Goal: Task Accomplishment & Management: Complete application form

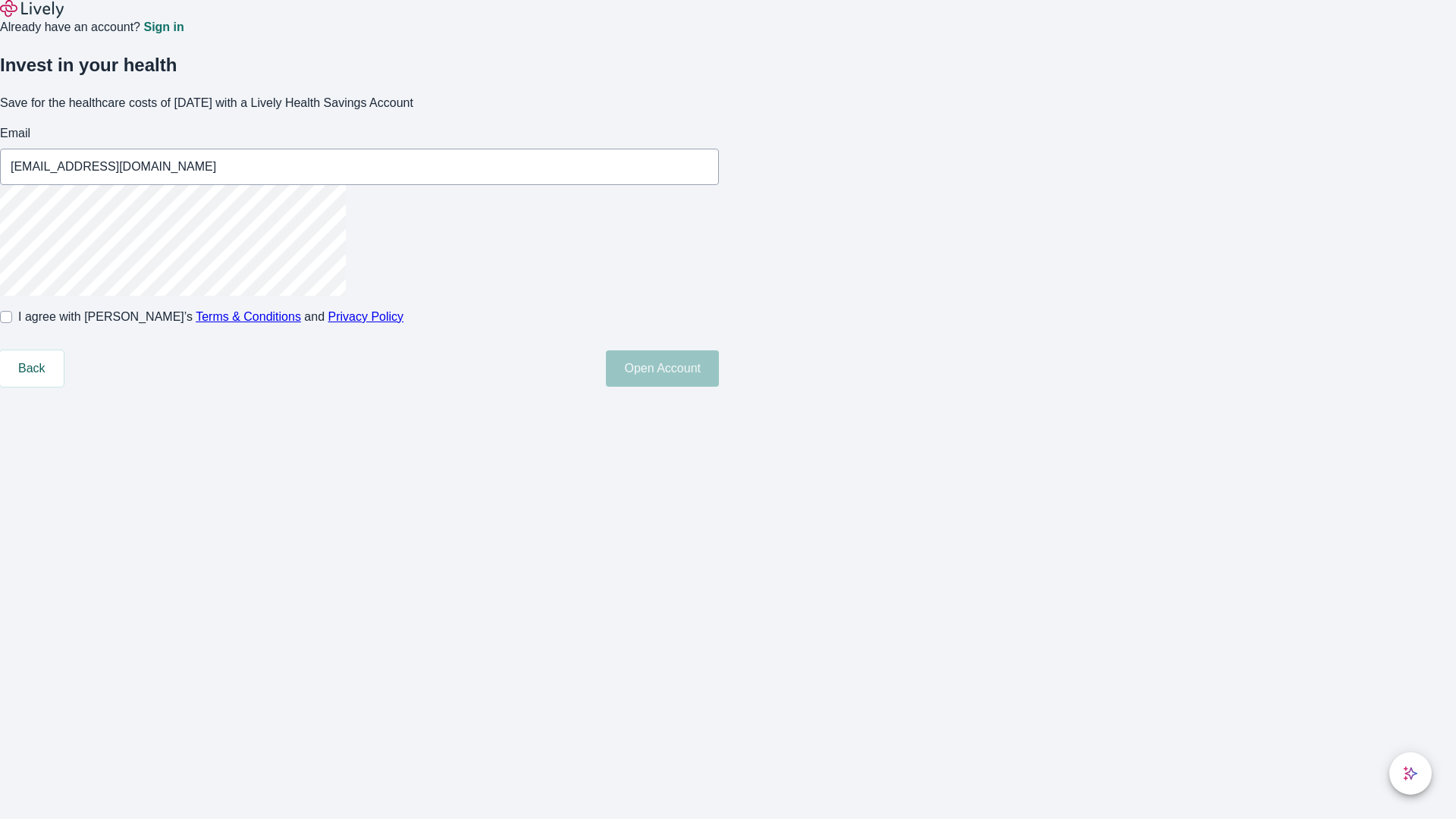
click at [13, 323] on input "I agree with Lively’s Terms & Conditions and Privacy Policy" at bounding box center [6, 317] width 13 height 13
checkbox input "true"
click at [719, 387] on button "Open Account" at bounding box center [662, 369] width 113 height 37
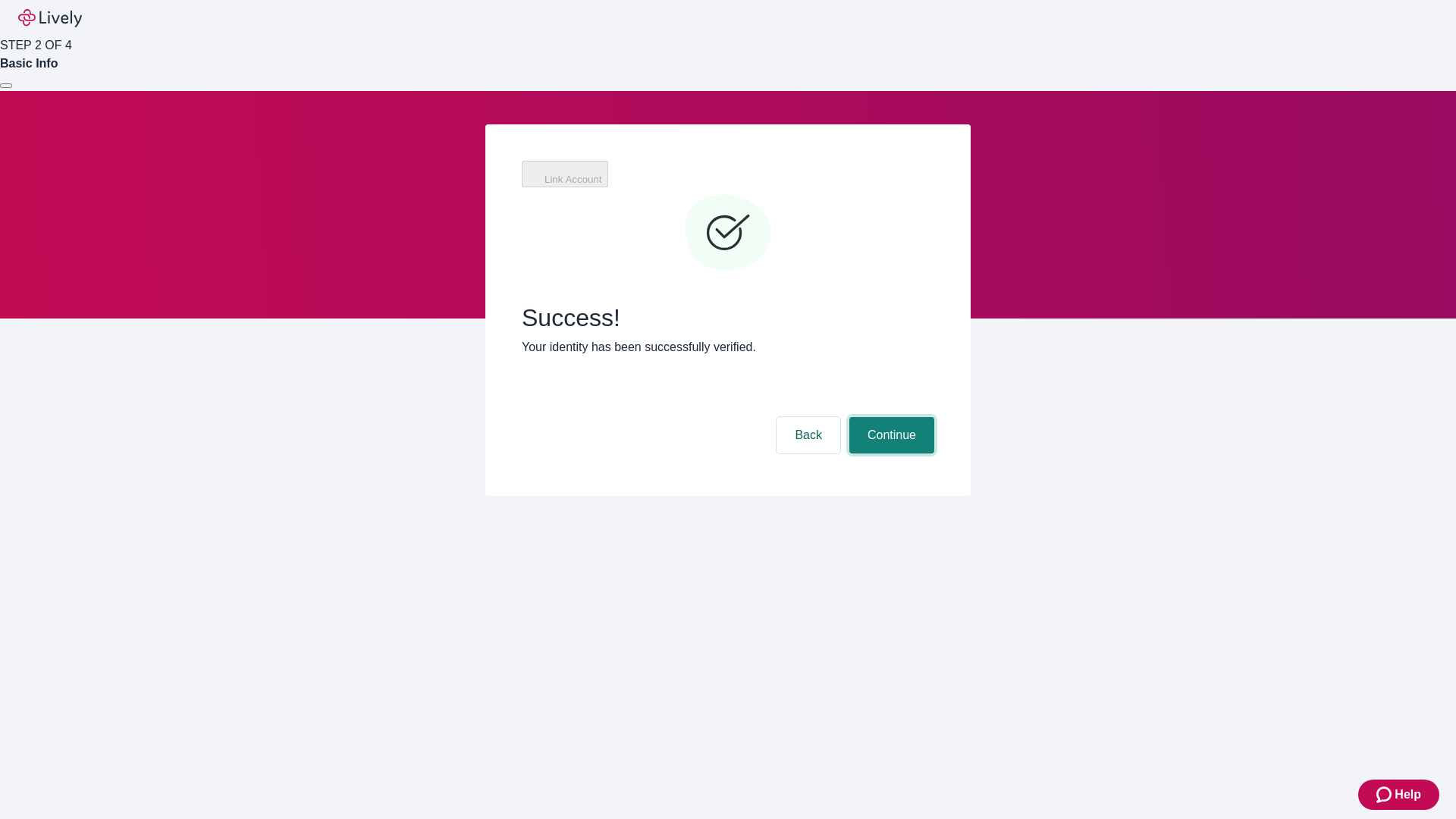
click at [889, 417] on button "Continue" at bounding box center [892, 435] width 85 height 37
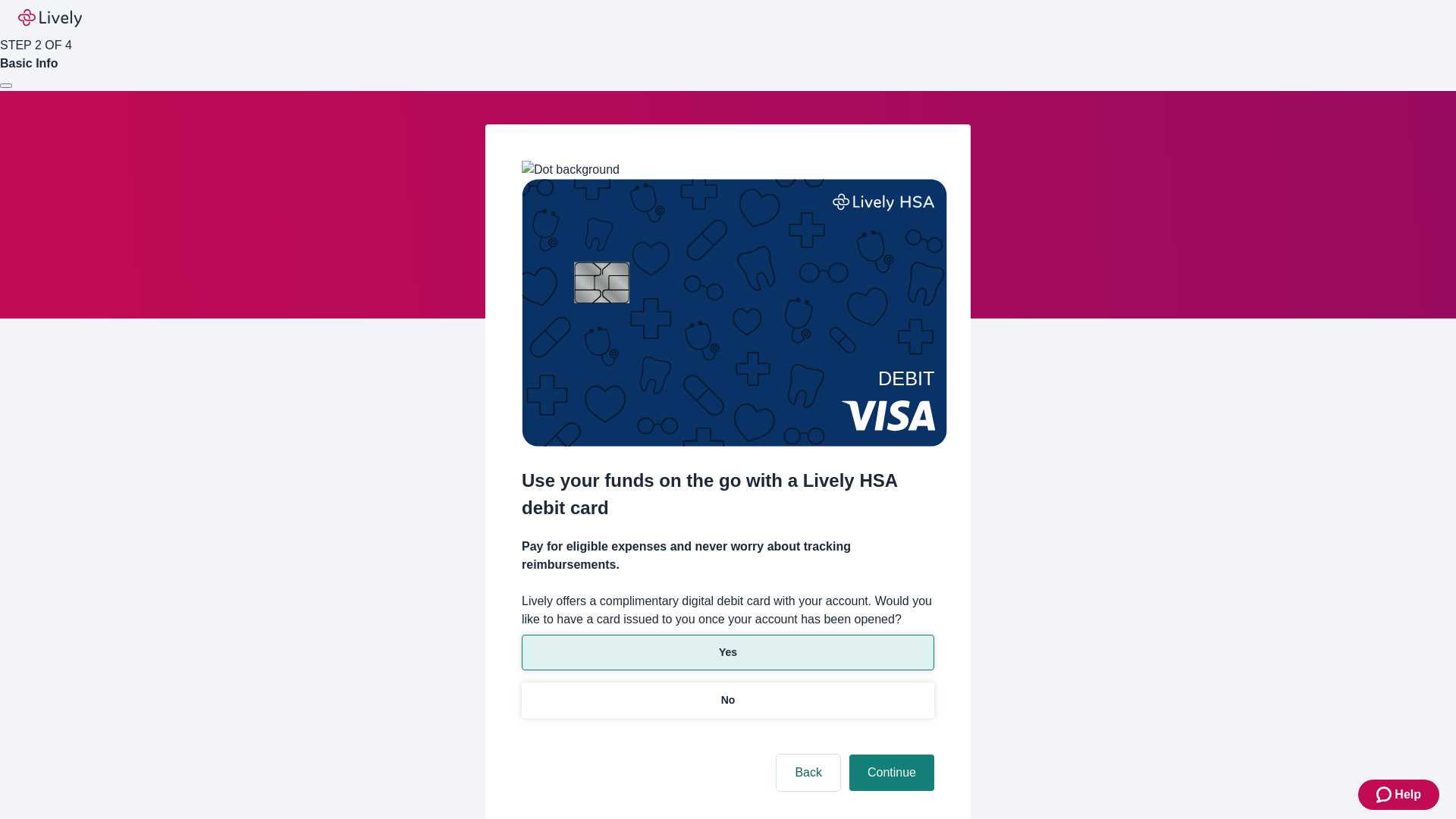
click at [728, 645] on p "Yes" at bounding box center [728, 652] width 18 height 16
click at [889, 754] on button "Continue" at bounding box center [892, 772] width 85 height 37
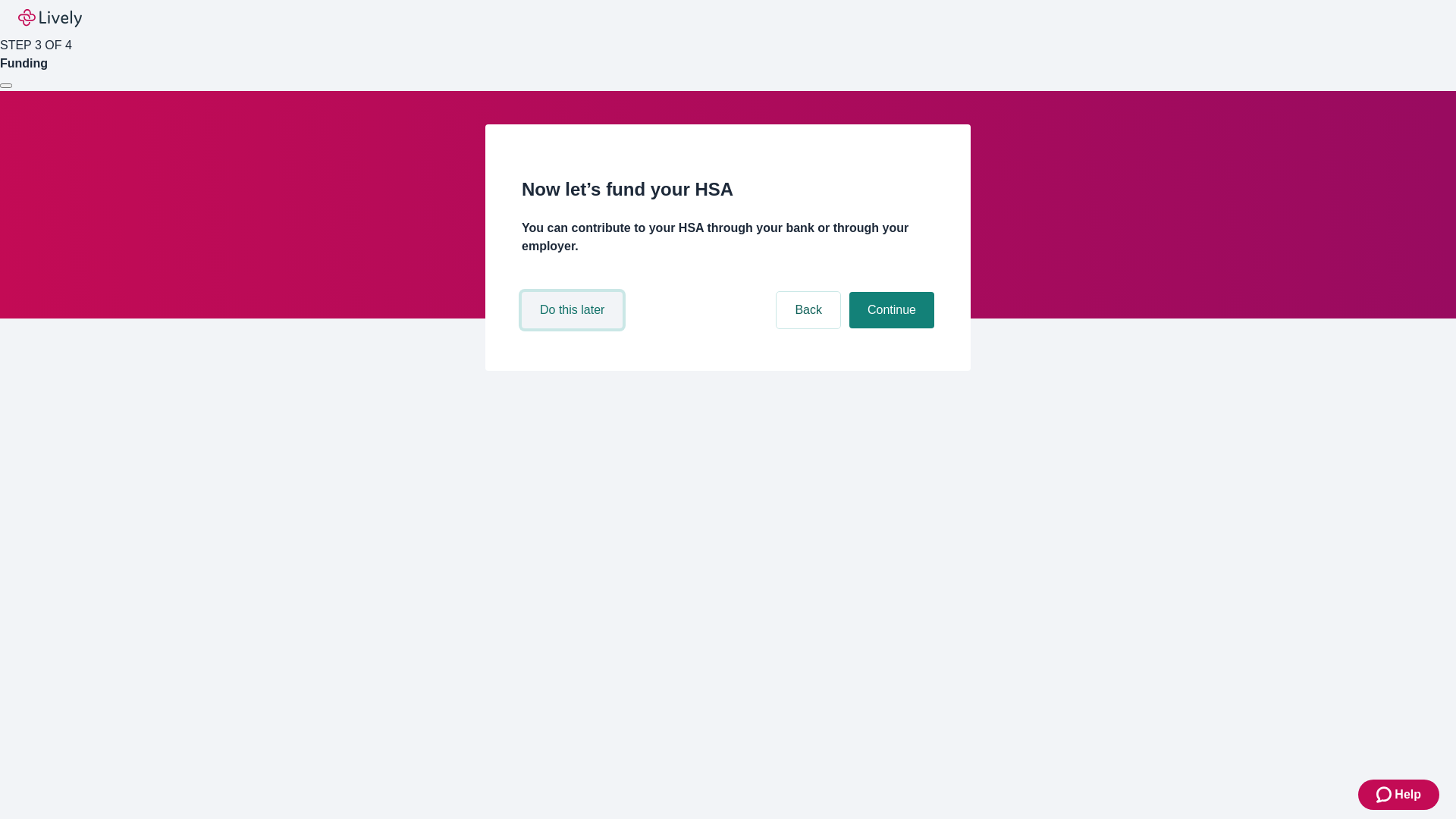
click at [574, 329] on button "Do this later" at bounding box center [572, 310] width 101 height 37
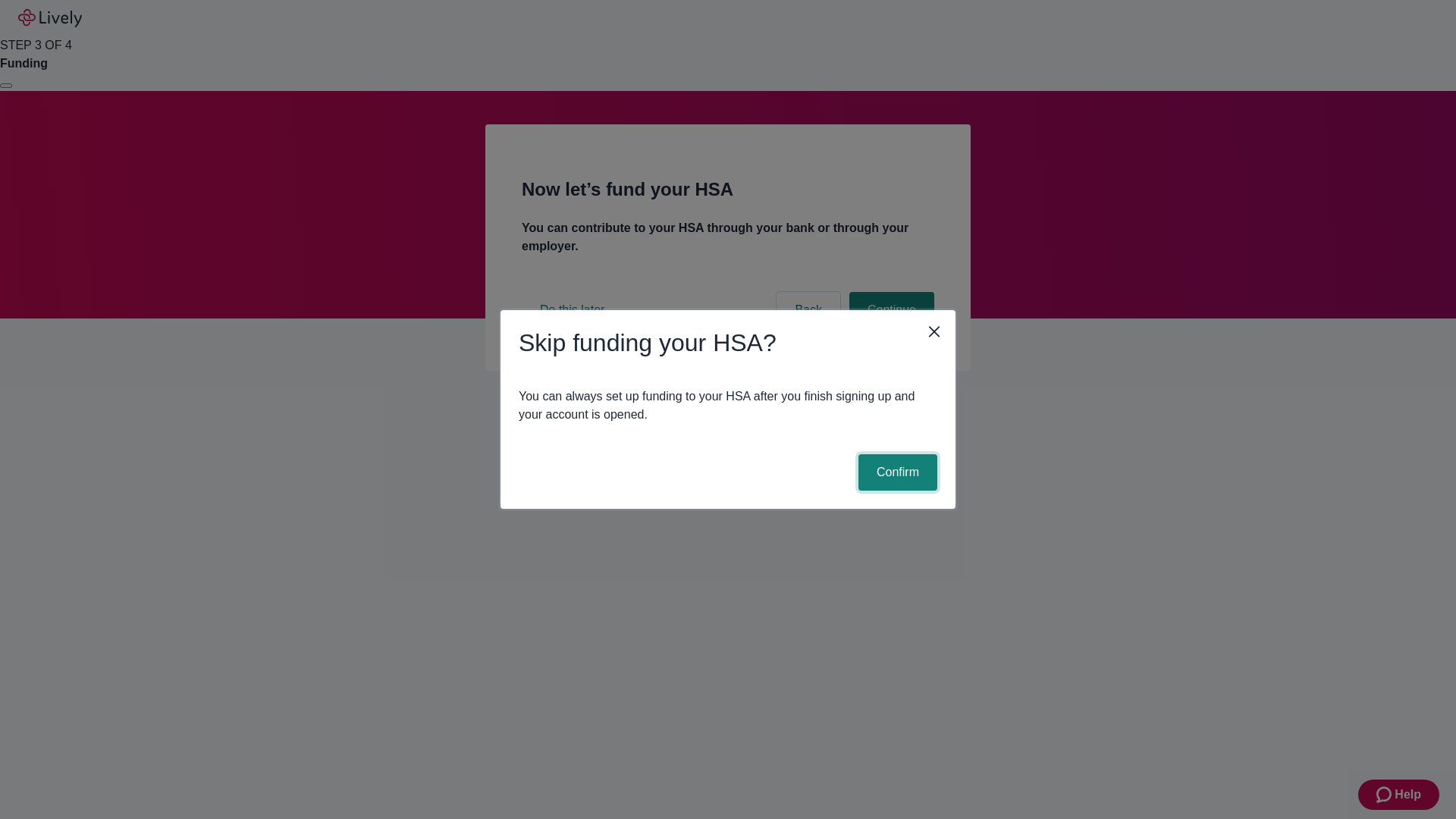
click at [895, 472] on button "Confirm" at bounding box center [898, 472] width 79 height 37
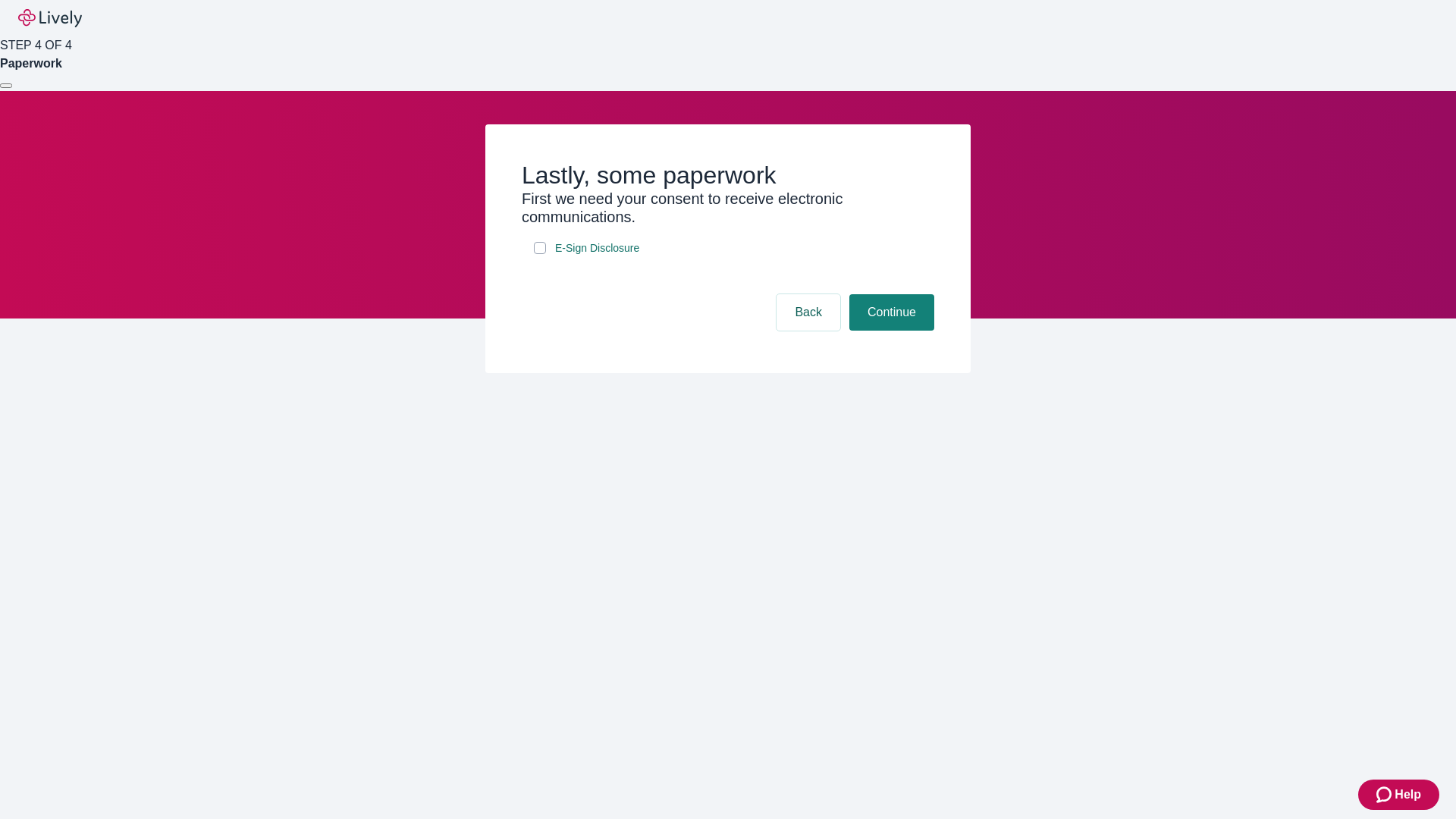
click at [540, 254] on input "E-Sign Disclosure" at bounding box center [540, 248] width 13 height 13
checkbox input "true"
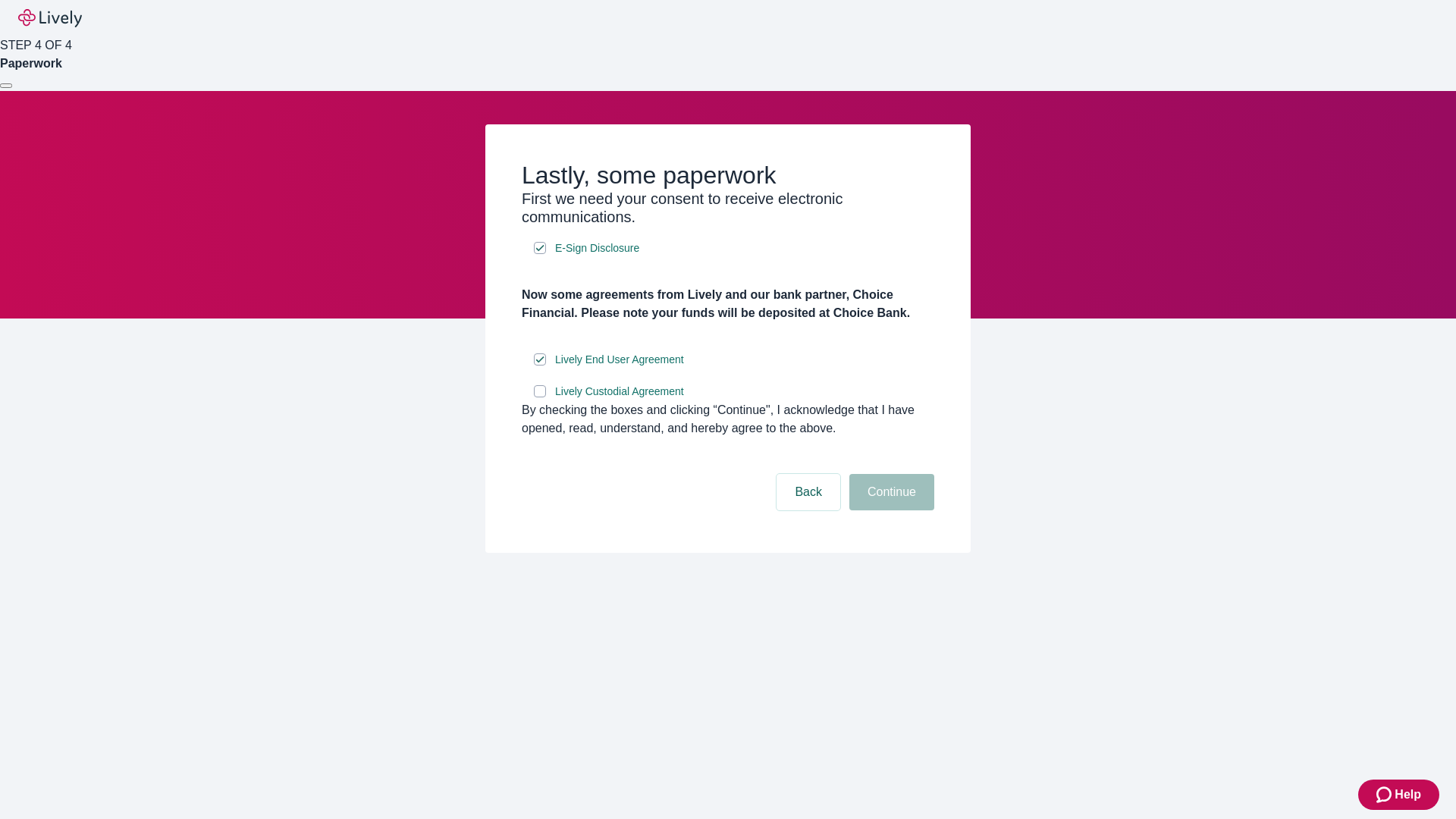
click at [540, 397] on input "Lively Custodial Agreement" at bounding box center [540, 391] width 13 height 13
checkbox input "true"
click at [889, 510] on button "Continue" at bounding box center [892, 492] width 85 height 37
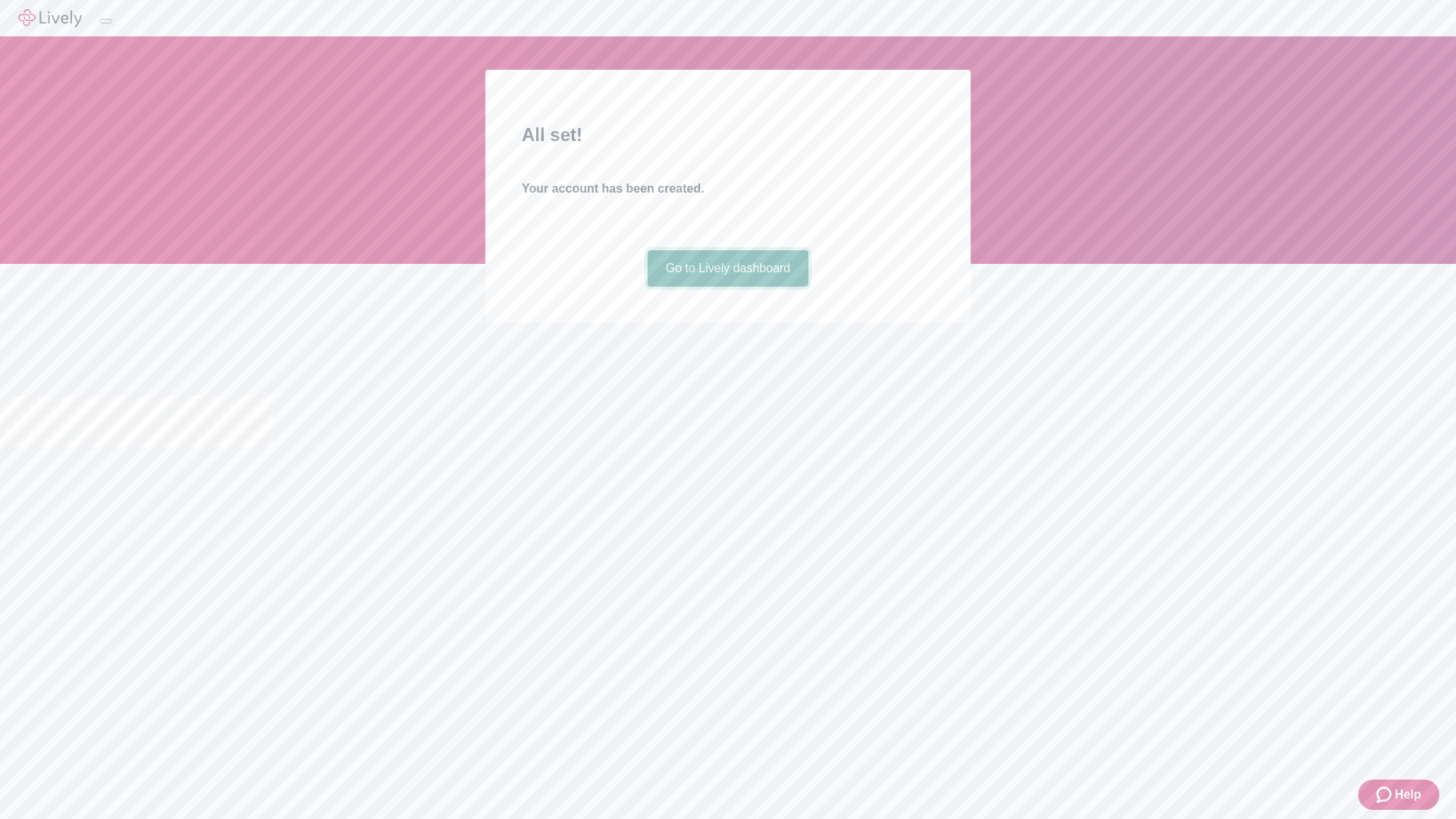
click at [728, 287] on link "Go to Lively dashboard" at bounding box center [728, 269] width 162 height 37
